Goal: Navigation & Orientation: Find specific page/section

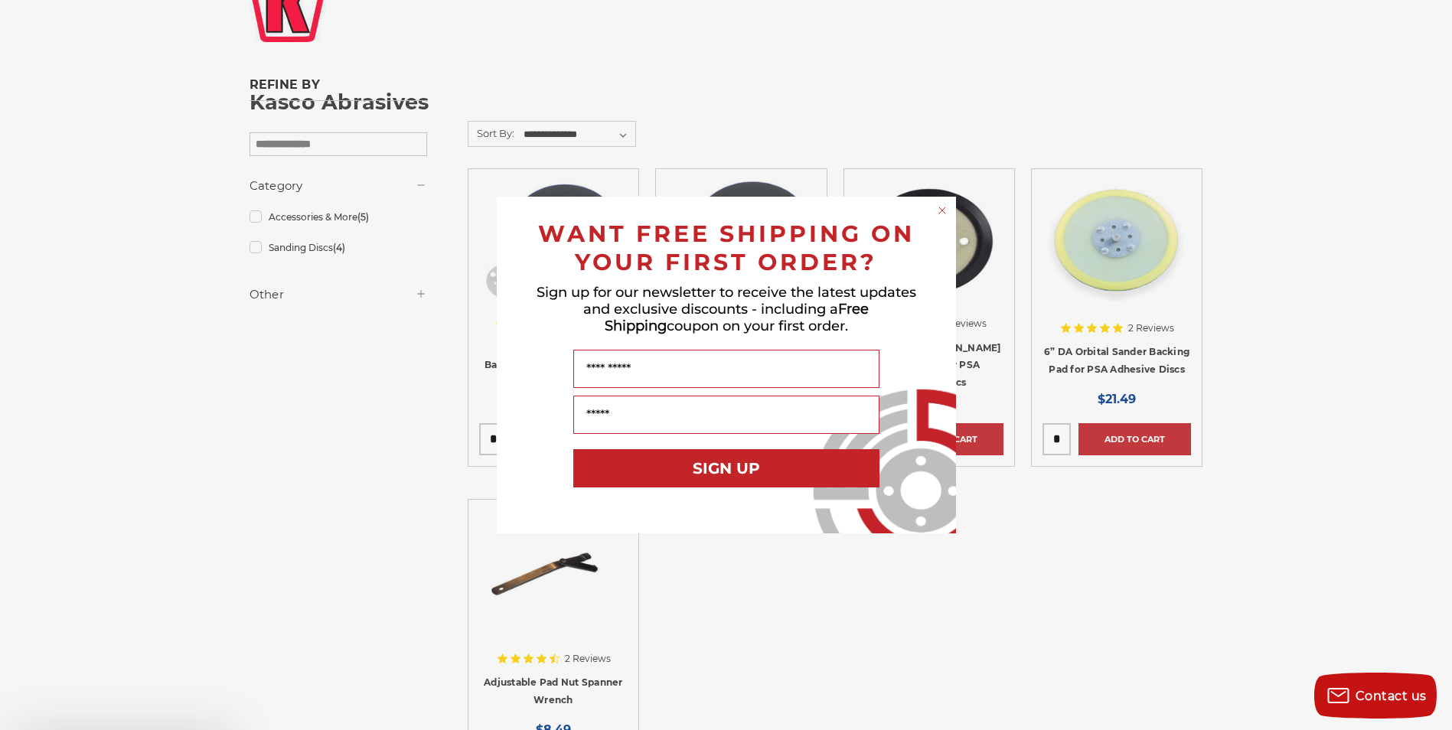
scroll to position [227, 0]
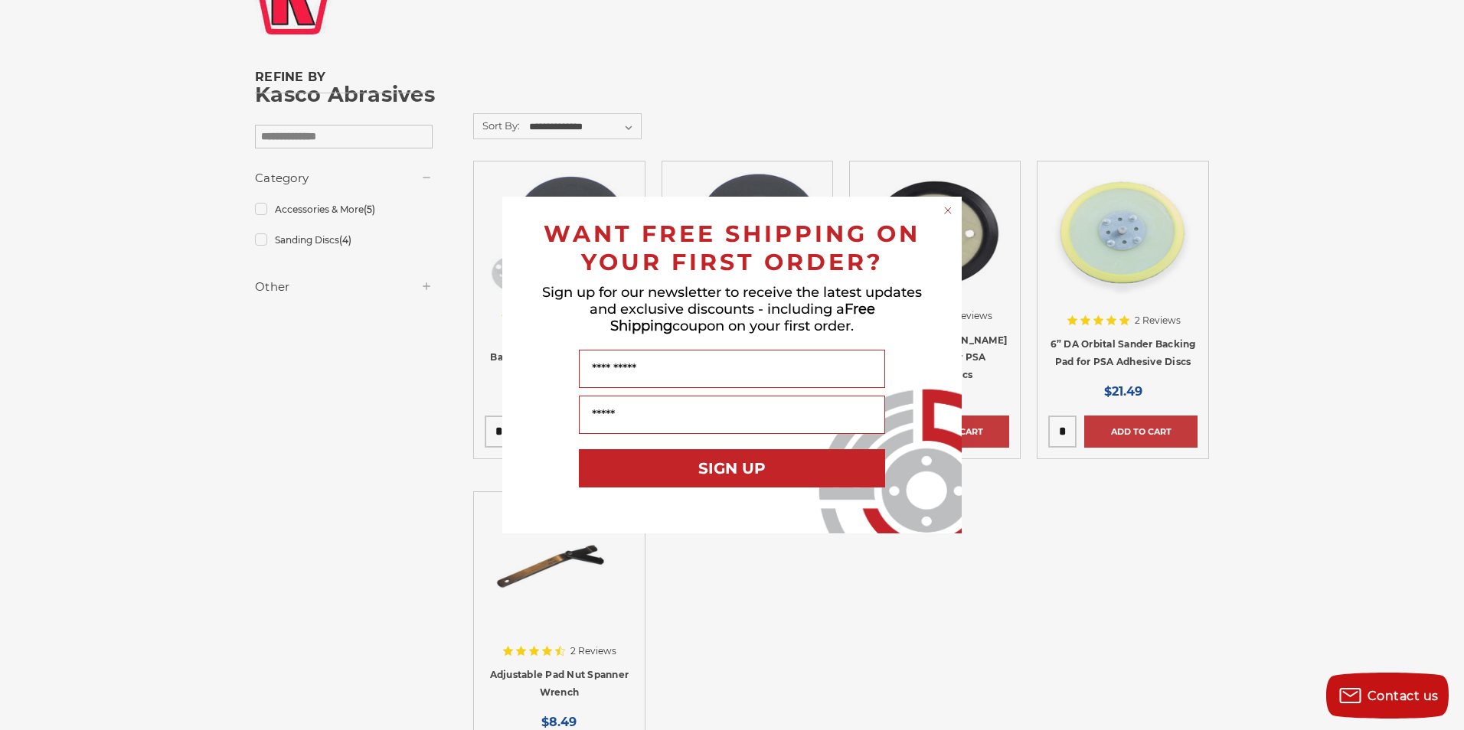
drag, startPoint x: 1460, startPoint y: 253, endPoint x: 1461, endPoint y: 301, distance: 48.3
click at [1451, 301] on html "Free Shipping on orders over $149 CONTACT US Monday - Friday (excluding holiday…" at bounding box center [732, 510] width 1464 height 1474
click at [945, 206] on circle "Close dialog" at bounding box center [948, 211] width 15 height 15
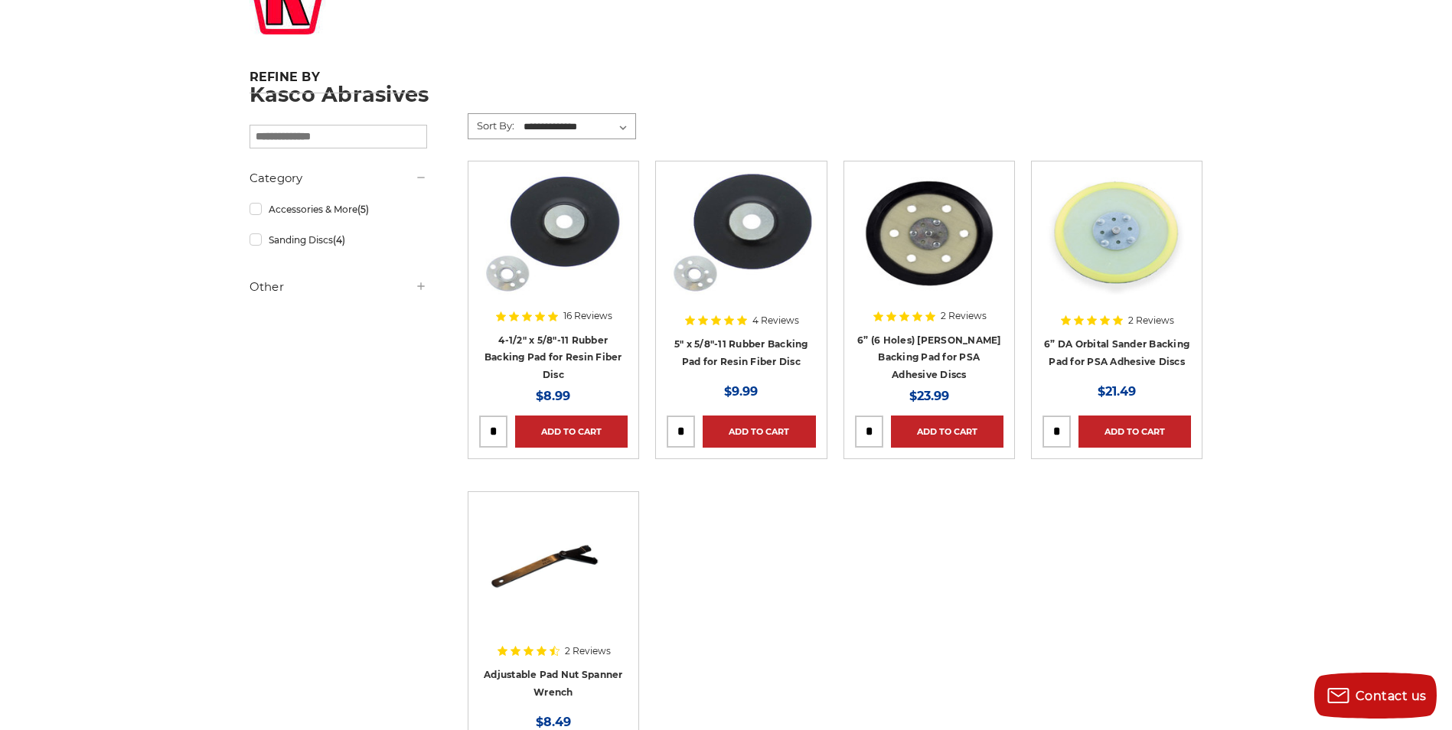
click at [620, 126] on select "**********" at bounding box center [578, 127] width 114 height 23
click at [759, 97] on h1 "Kasco Abrasives" at bounding box center [727, 94] width 954 height 21
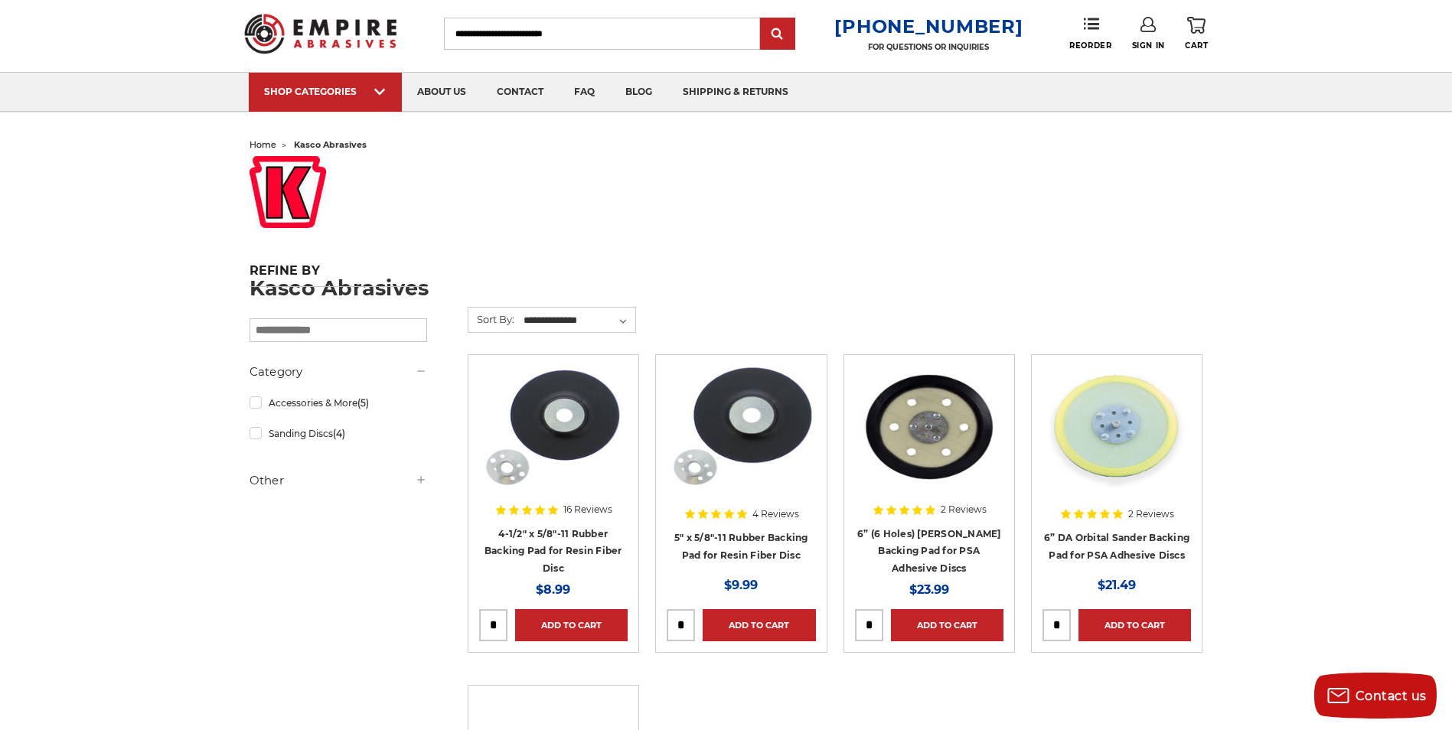
scroll to position [0, 0]
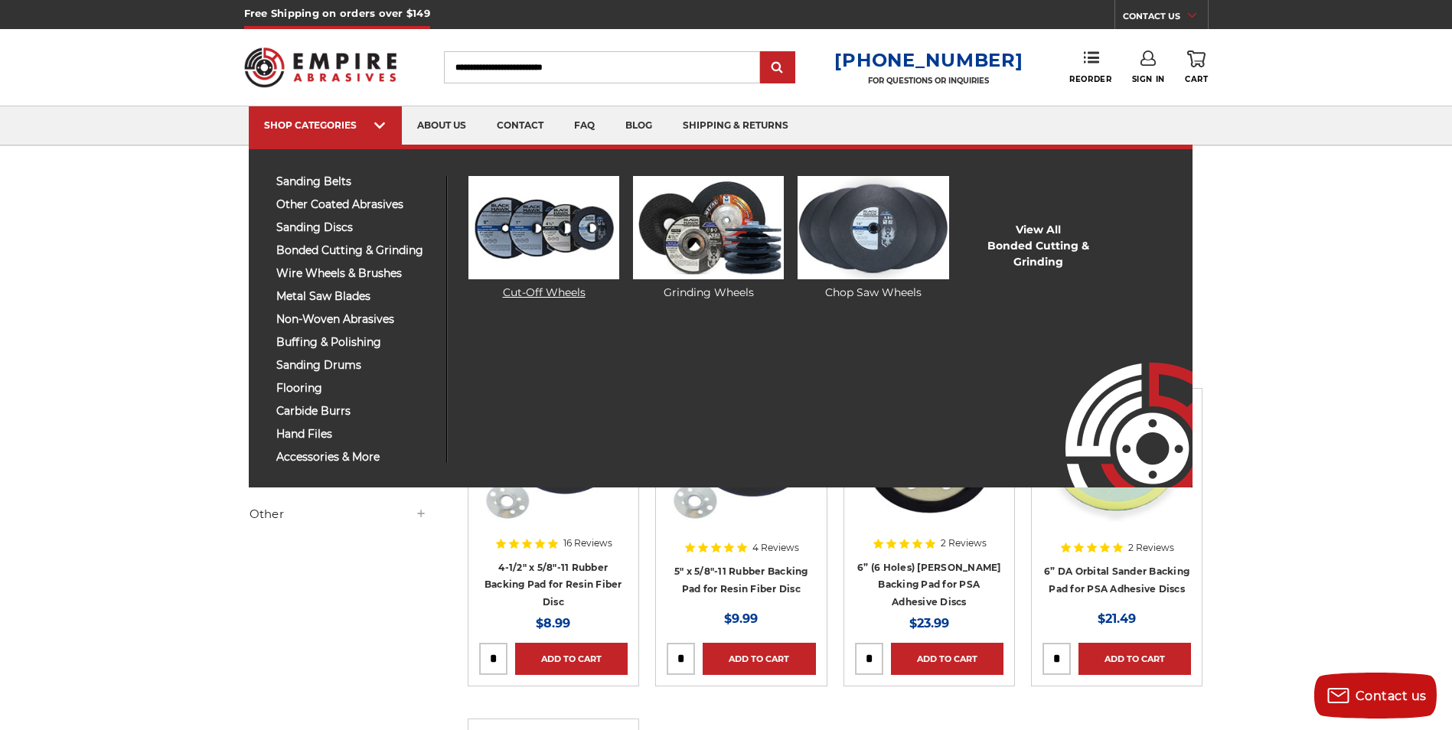
click at [531, 291] on link "Cut-Off Wheels" at bounding box center [544, 238] width 151 height 125
